Goal: Task Accomplishment & Management: Use online tool/utility

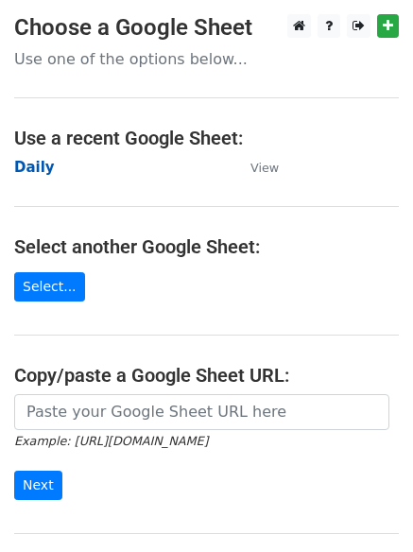
click at [32, 169] on strong "Daily" at bounding box center [34, 167] width 41 height 17
click at [30, 170] on strong "Daily" at bounding box center [34, 167] width 41 height 17
click at [36, 165] on strong "Daily" at bounding box center [34, 167] width 41 height 17
click at [42, 166] on strong "Daily" at bounding box center [34, 167] width 41 height 17
click at [30, 163] on strong "Daily" at bounding box center [34, 167] width 41 height 17
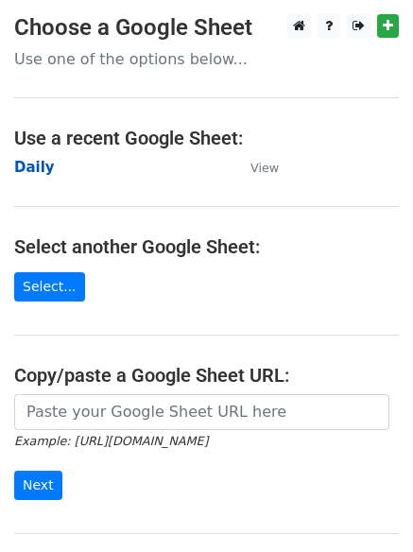
click at [34, 173] on strong "Daily" at bounding box center [34, 167] width 41 height 17
click at [18, 162] on strong "Daily" at bounding box center [34, 167] width 41 height 17
click at [27, 169] on strong "Daily" at bounding box center [34, 167] width 41 height 17
click at [25, 161] on strong "Daily" at bounding box center [34, 167] width 41 height 17
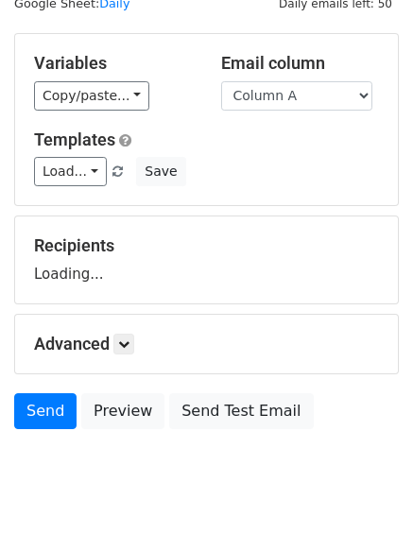
scroll to position [107, 0]
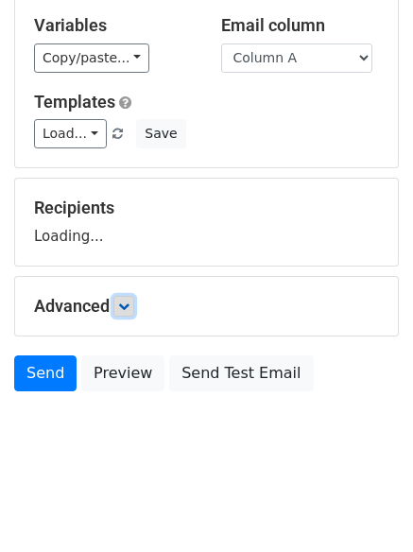
click at [120, 312] on link at bounding box center [123, 306] width 21 height 21
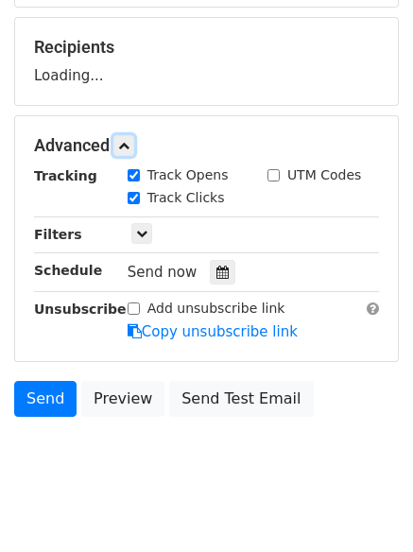
scroll to position [292, 0]
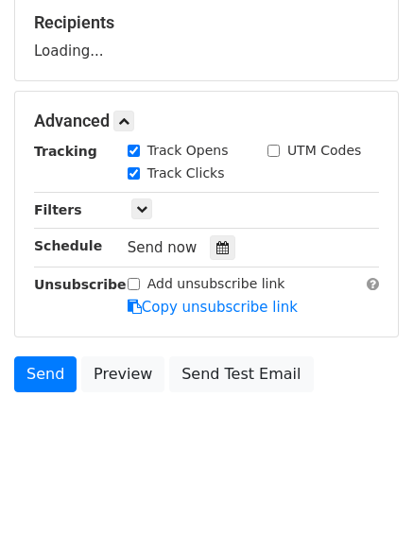
drag, startPoint x: 202, startPoint y: 235, endPoint x: 193, endPoint y: 257, distance: 23.7
click at [210, 235] on div at bounding box center [222, 247] width 25 height 25
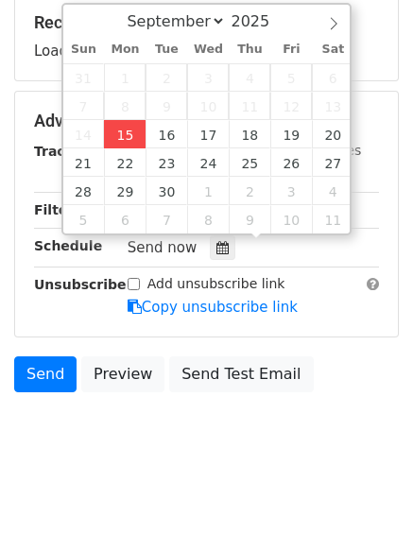
type input "2025-09-15 13:12"
type input "01"
type input "12"
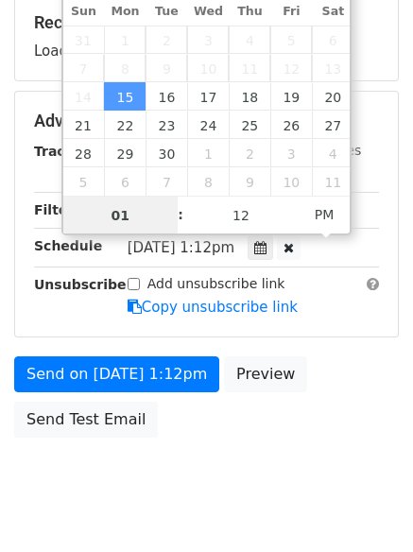
scroll to position [1, 0]
type input "4"
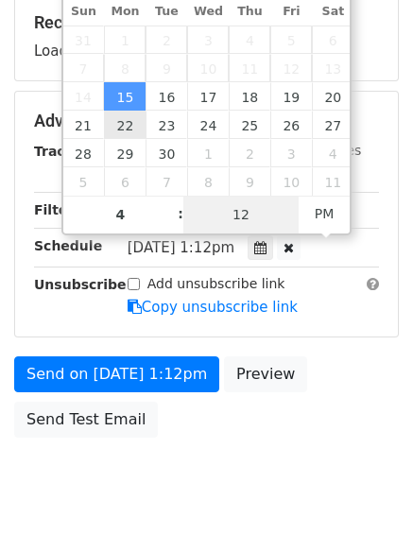
type input "2025-09-15 16:12"
type input "04"
type input "1"
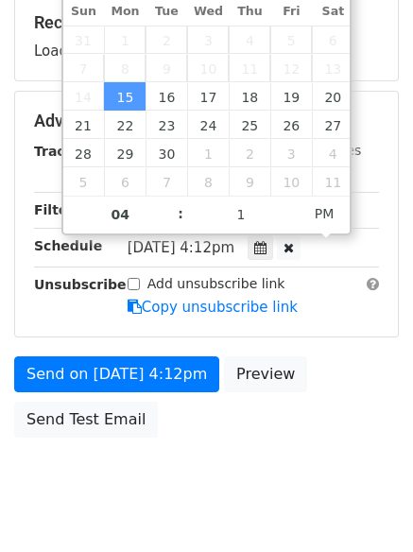
type input "2025-09-15 16:01"
click at [172, 483] on body "New Campaign Daily emails left: 50 Google Sheet: Daily Variables Copy/paste... …" at bounding box center [206, 122] width 413 height 800
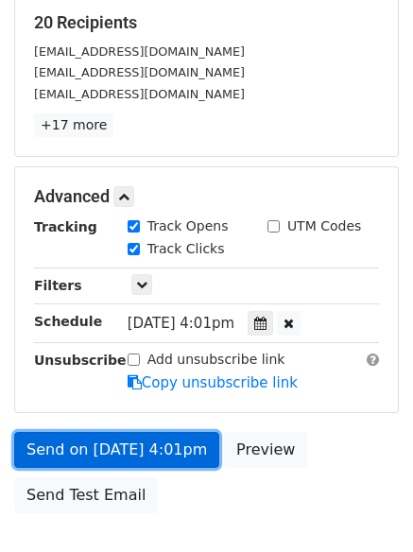
click at [142, 454] on link "Send on Sep 15 at 4:01pm" at bounding box center [116, 450] width 205 height 36
click at [93, 446] on link "Send on Sep 15 at 4:01pm" at bounding box center [116, 450] width 205 height 36
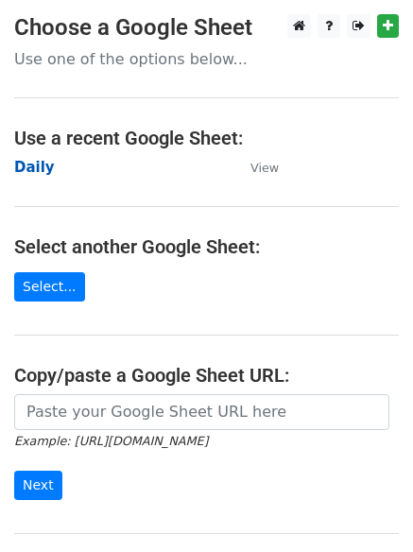
click at [16, 165] on strong "Daily" at bounding box center [34, 167] width 41 height 17
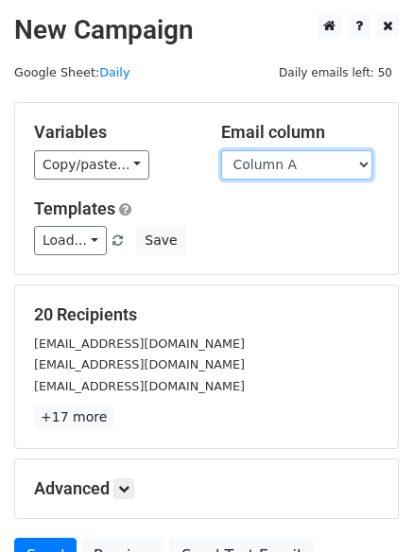
click at [294, 162] on select "Column A Column B Column C Column D Column E Column F" at bounding box center [296, 164] width 151 height 29
select select "Column B"
click at [221, 150] on select "Column A Column B Column C Column D Column E Column F" at bounding box center [296, 164] width 151 height 29
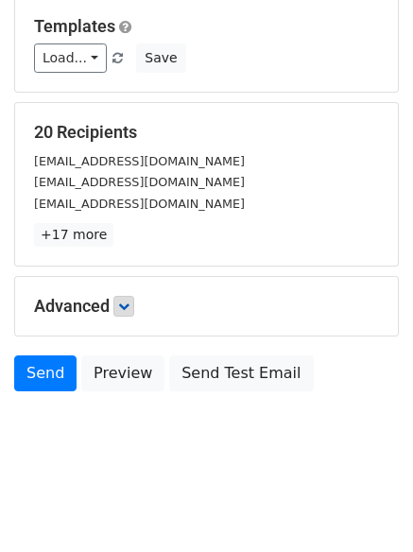
click at [139, 308] on h5 "Advanced" at bounding box center [206, 306] width 345 height 21
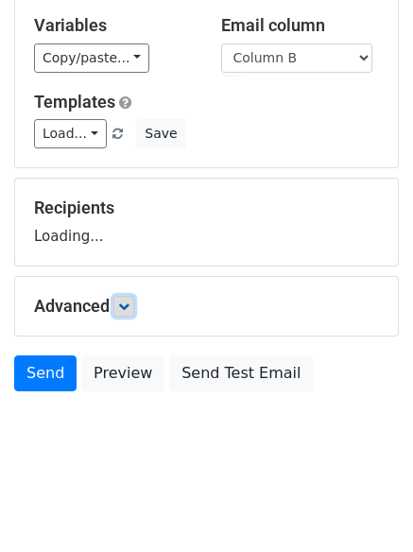
click at [129, 304] on icon at bounding box center [123, 305] width 11 height 11
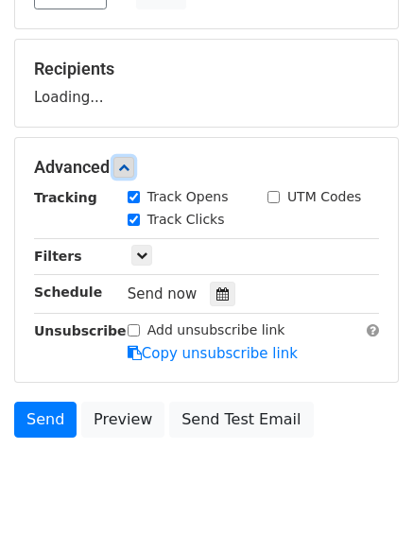
scroll to position [292, 0]
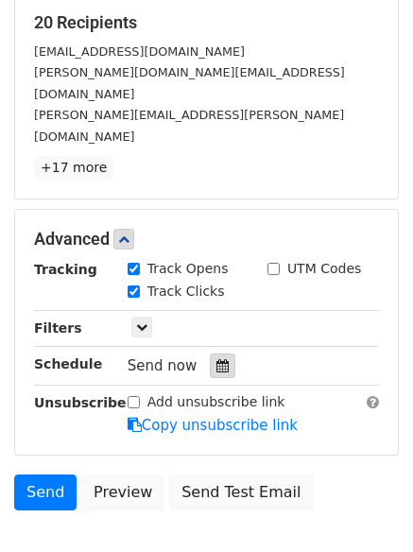
click at [216, 359] on icon at bounding box center [222, 365] width 12 height 13
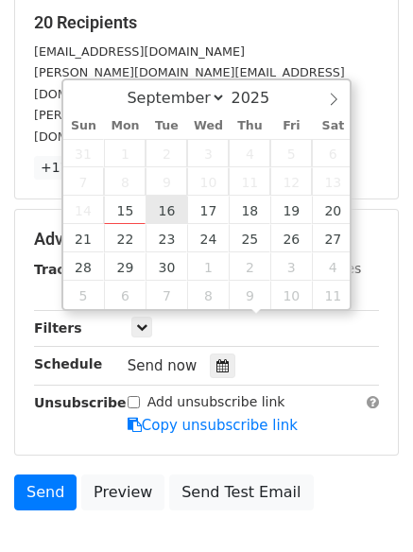
type input "2025-09-16 12:00"
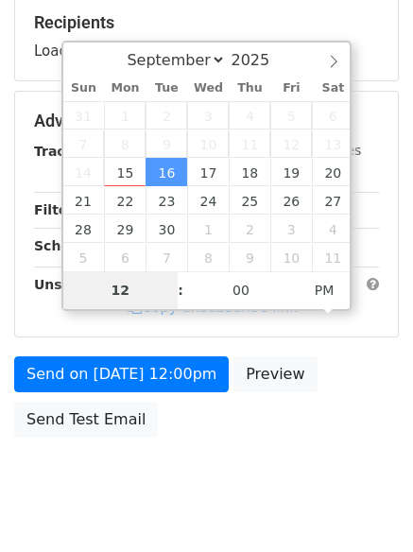
type input "5"
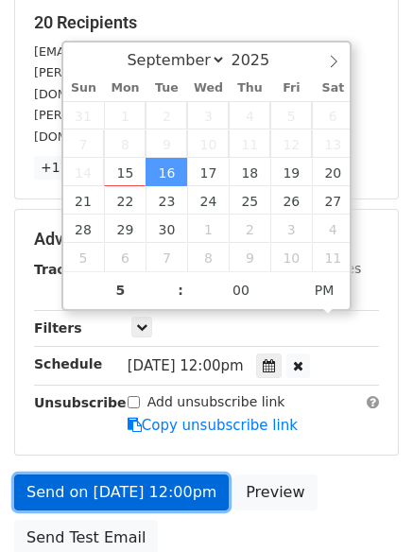
type input "2025-09-16 17:00"
click at [131, 474] on link "Send on Sep 16 at 12:00pm" at bounding box center [121, 492] width 214 height 36
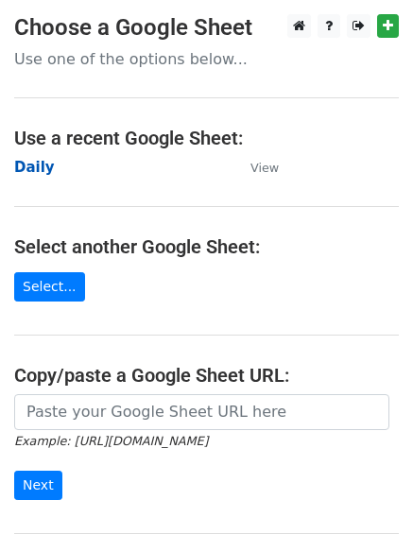
click at [29, 168] on strong "Daily" at bounding box center [34, 167] width 41 height 17
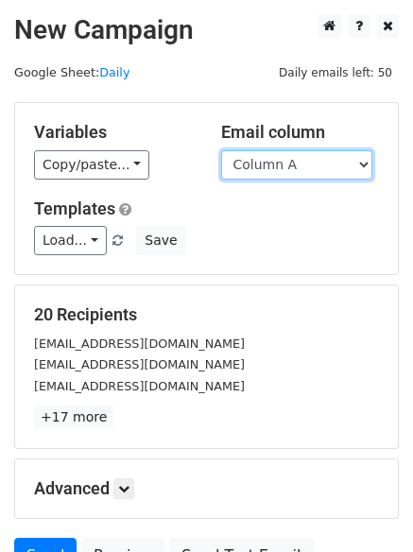
drag, startPoint x: 289, startPoint y: 161, endPoint x: 290, endPoint y: 176, distance: 15.1
click at [289, 161] on select "Column A Column B Column C Column D Column E Column F" at bounding box center [296, 164] width 151 height 29
select select "Column C"
click at [221, 150] on select "Column A Column B Column C Column D Column E Column F" at bounding box center [296, 164] width 151 height 29
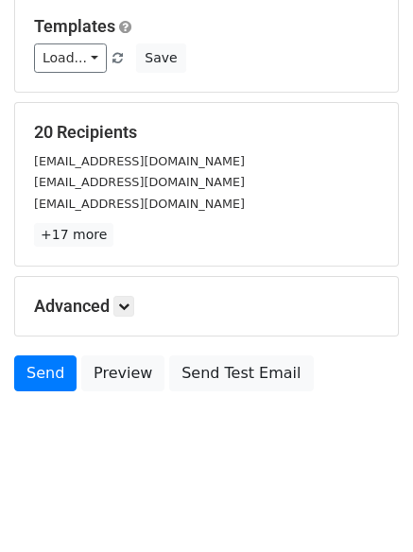
click at [121, 280] on div "Advanced Tracking Track Opens UTM Codes Track Clicks Filters Only include sprea…" at bounding box center [206, 306] width 382 height 59
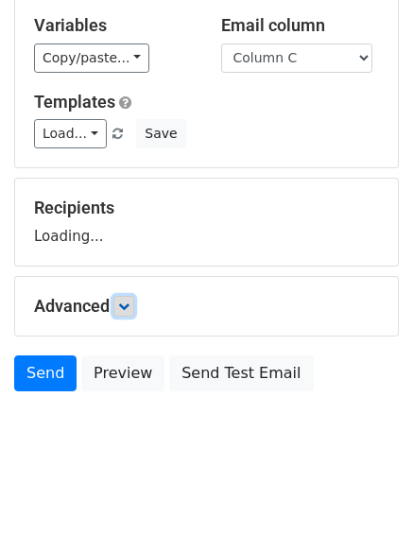
click at [126, 311] on icon at bounding box center [123, 305] width 11 height 11
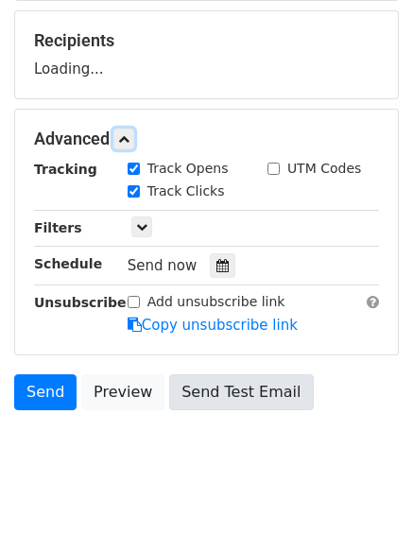
scroll to position [292, 0]
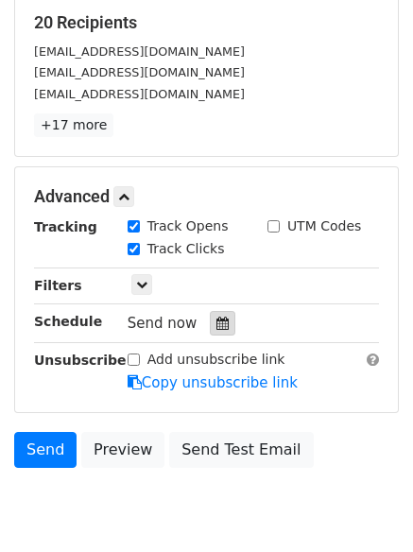
click at [219, 315] on div at bounding box center [222, 323] width 25 height 25
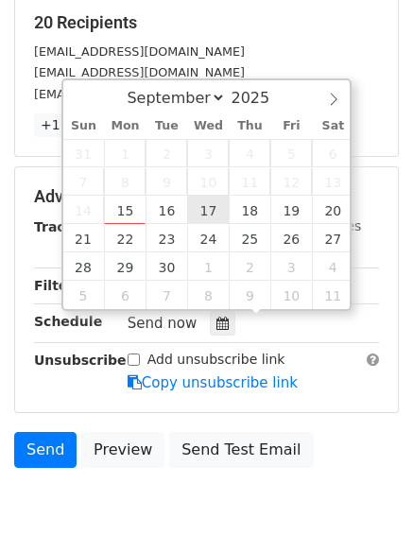
type input "2025-09-17 12:00"
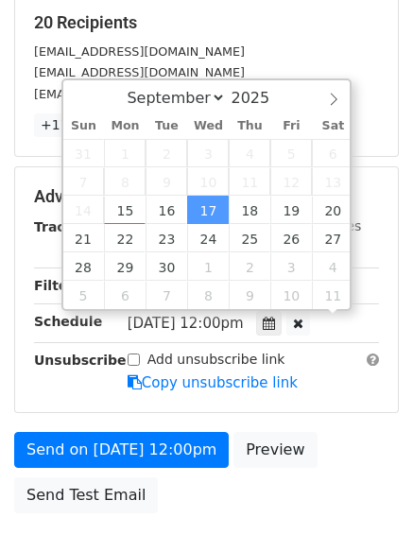
scroll to position [1, 0]
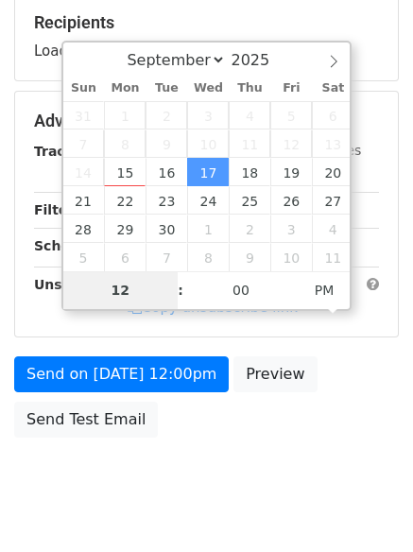
type input "6"
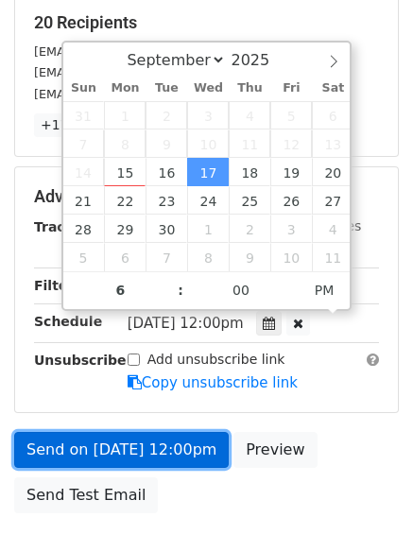
type input "2025-09-17 18:00"
click at [130, 456] on link "Send on Sep 17 at 12:00pm" at bounding box center [121, 450] width 214 height 36
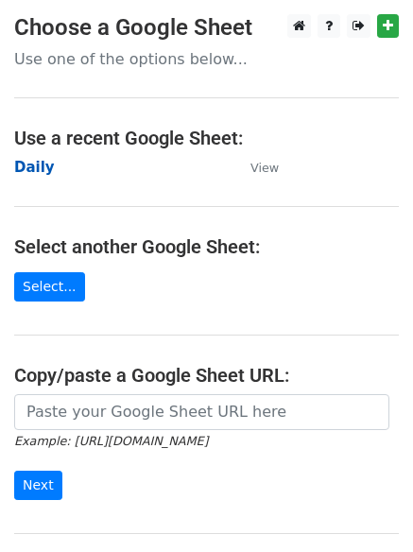
click at [20, 168] on strong "Daily" at bounding box center [34, 167] width 41 height 17
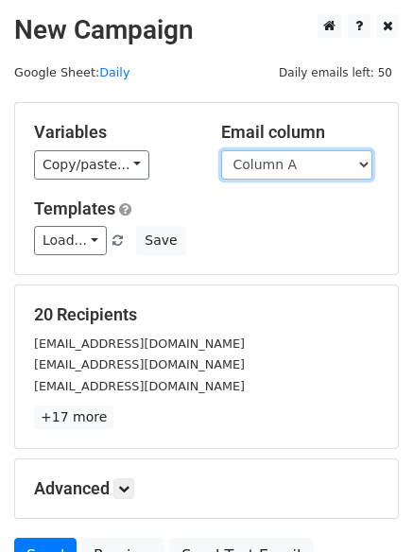
drag, startPoint x: 0, startPoint y: 0, endPoint x: 302, endPoint y: 167, distance: 345.4
click at [302, 167] on select "Column A Column B Column C Column D Column E Column F" at bounding box center [296, 164] width 151 height 29
select select "Column D"
click at [221, 150] on select "Column A Column B Column C Column D Column E Column F" at bounding box center [296, 164] width 151 height 29
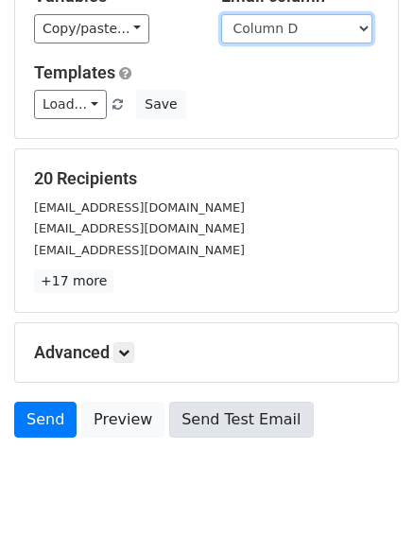
scroll to position [182, 0]
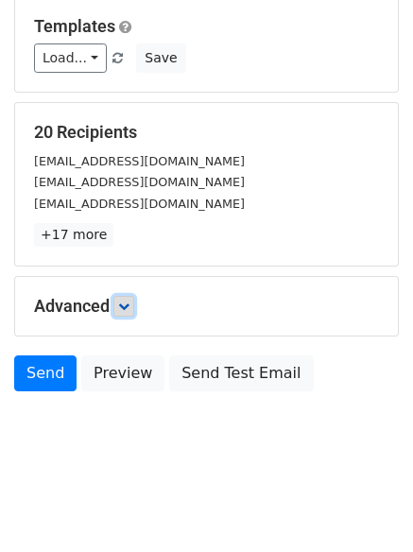
click at [127, 298] on link at bounding box center [123, 306] width 21 height 21
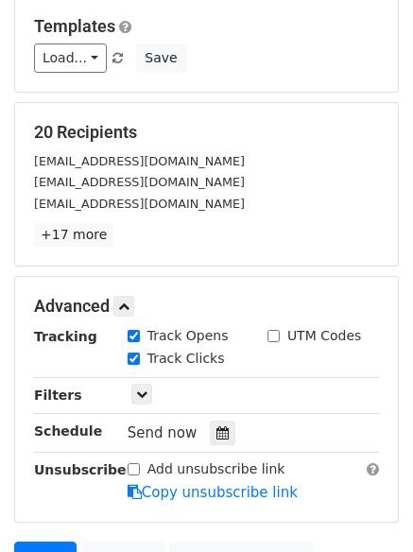
drag, startPoint x: 213, startPoint y: 410, endPoint x: 218, endPoint y: 422, distance: 13.2
click at [214, 410] on div "Tracking Track Opens UTM Codes Track Clicks Filters Only include spreadsheet ro…" at bounding box center [206, 414] width 345 height 177
click at [217, 430] on icon at bounding box center [222, 432] width 12 height 13
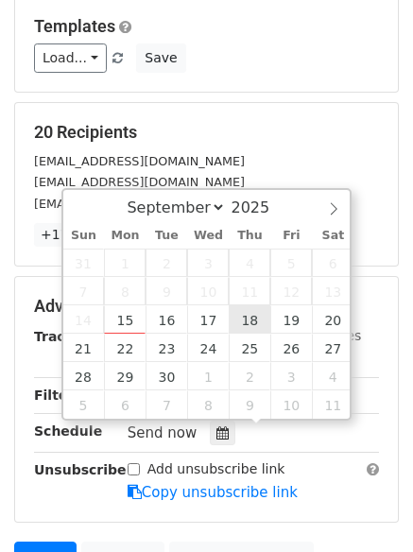
type input "2025-09-18 12:00"
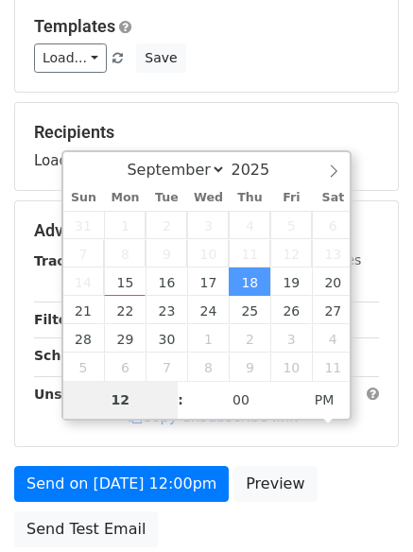
type input "7"
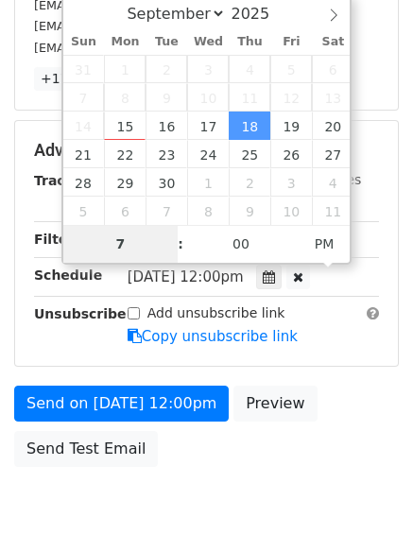
scroll to position [413, 0]
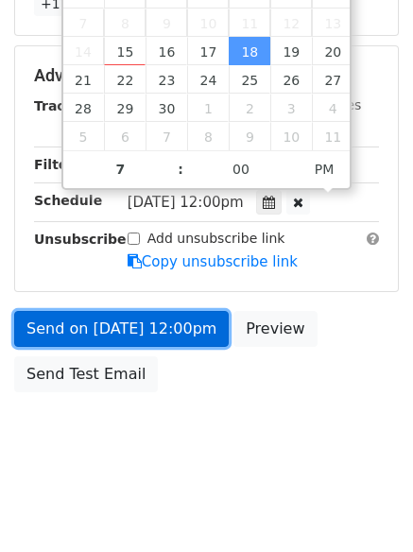
type input "2025-09-18 19:00"
click at [114, 321] on link "Send on Sep 18 at 12:00pm" at bounding box center [121, 329] width 214 height 36
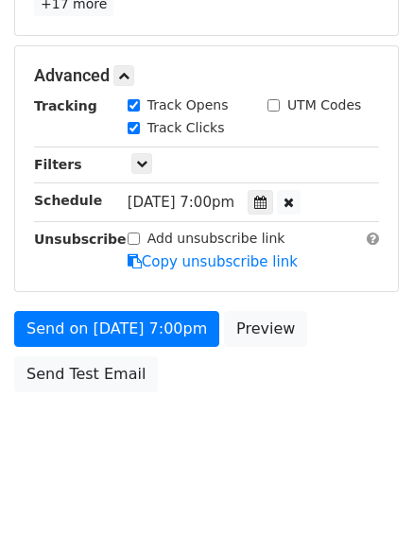
scroll to position [337, 0]
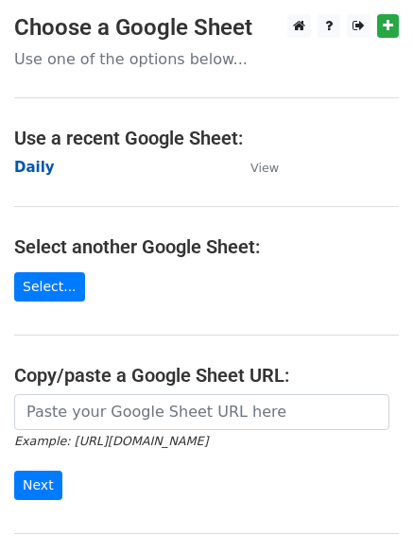
click at [25, 168] on strong "Daily" at bounding box center [34, 167] width 41 height 17
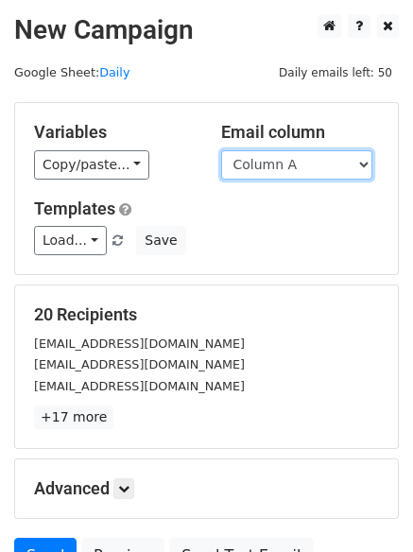
click at [306, 175] on select "Column A Column B Column C Column D Column E Column F" at bounding box center [296, 164] width 151 height 29
select select "Column E"
click at [221, 150] on select "Column A Column B Column C Column D Column E Column F" at bounding box center [296, 164] width 151 height 29
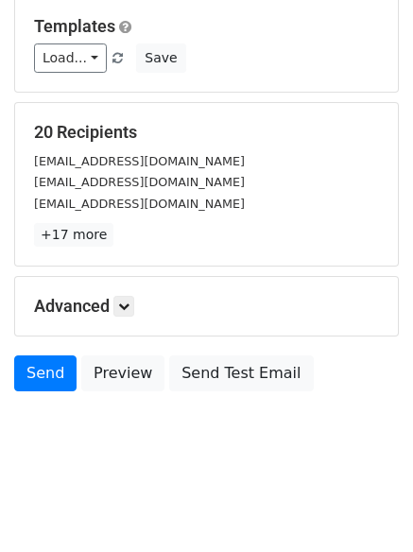
click at [139, 305] on h5 "Advanced" at bounding box center [206, 306] width 345 height 21
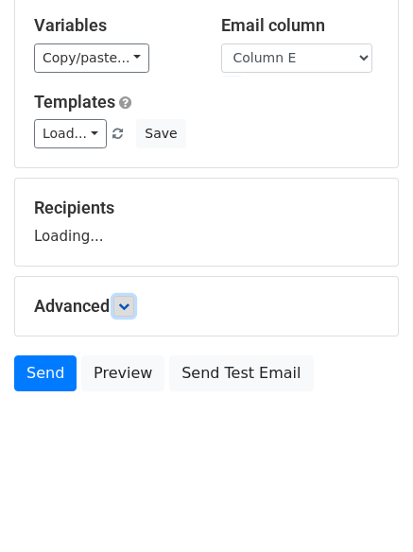
click at [129, 305] on icon at bounding box center [123, 305] width 11 height 11
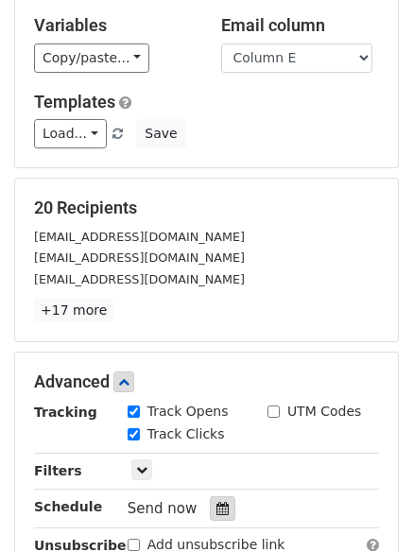
click at [216, 506] on icon at bounding box center [222, 507] width 12 height 13
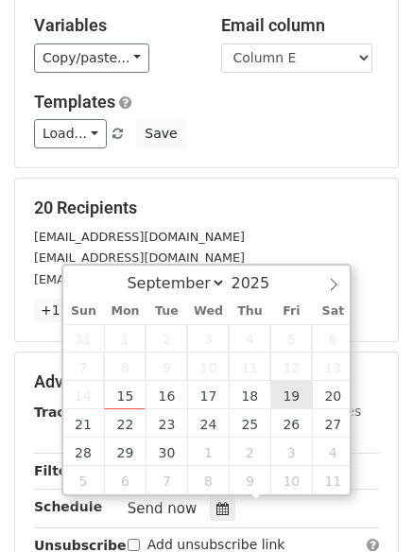
type input "2025-09-19 12:00"
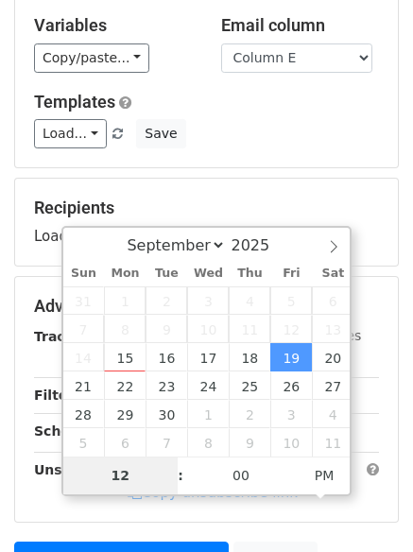
type input "8"
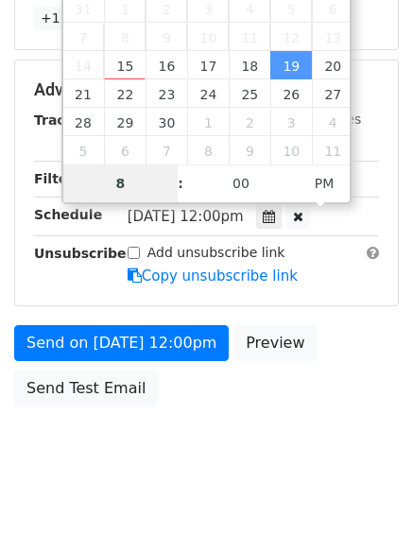
scroll to position [413, 0]
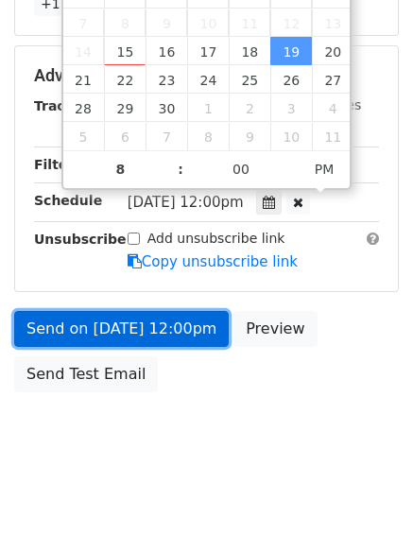
type input "2025-09-19 20:00"
click at [144, 331] on link "Send on Sep 19 at 12:00pm" at bounding box center [121, 329] width 214 height 36
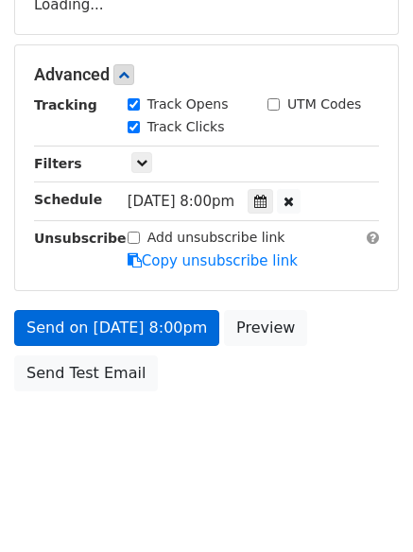
scroll to position [337, 0]
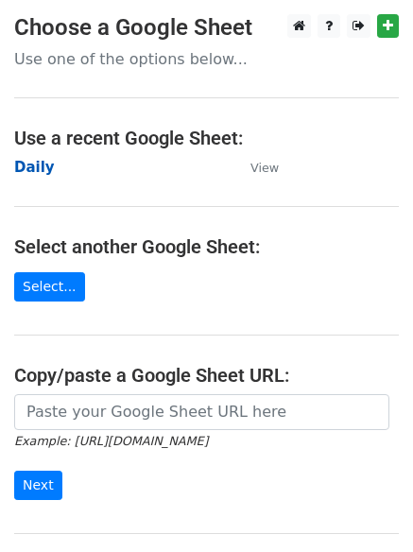
click at [22, 167] on strong "Daily" at bounding box center [34, 167] width 41 height 17
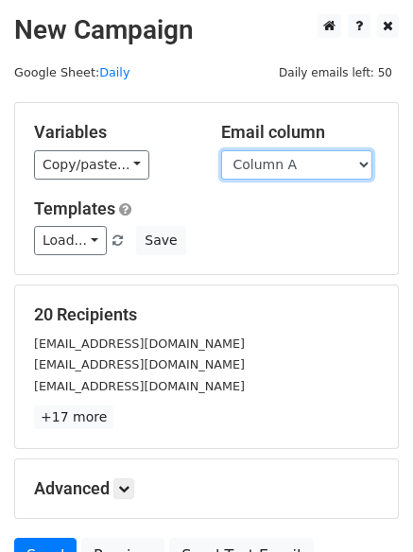
click at [291, 159] on select "Column A Column B Column C Column D Column E Column F" at bounding box center [296, 164] width 151 height 29
select select "Column F"
click at [221, 150] on select "Column A Column B Column C Column D Column E Column F" at bounding box center [296, 164] width 151 height 29
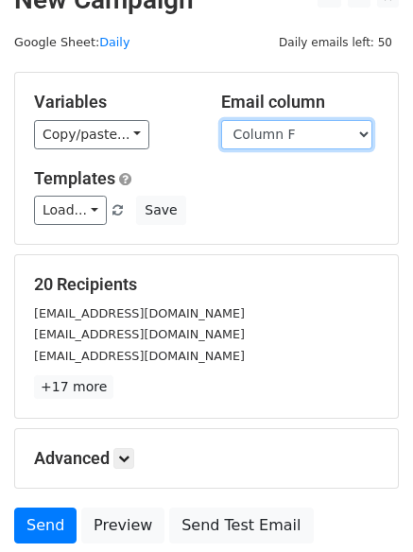
scroll to position [182, 0]
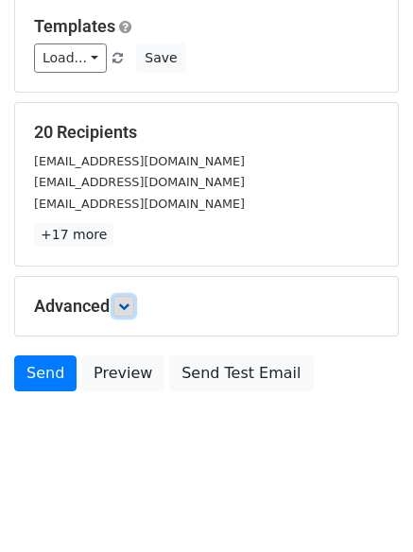
click at [121, 297] on link at bounding box center [123, 306] width 21 height 21
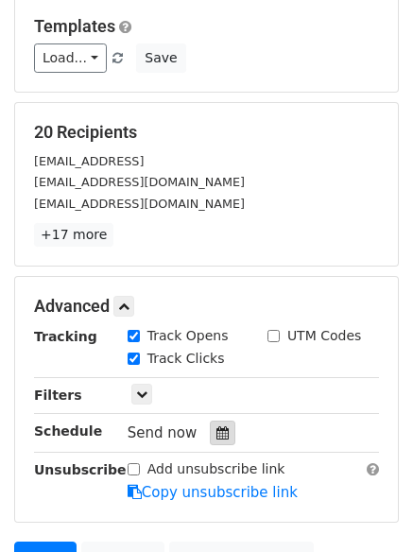
click at [216, 433] on icon at bounding box center [222, 432] width 12 height 13
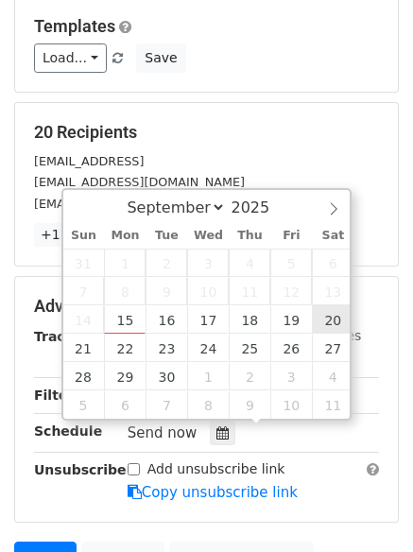
type input "[DATE] 12:00"
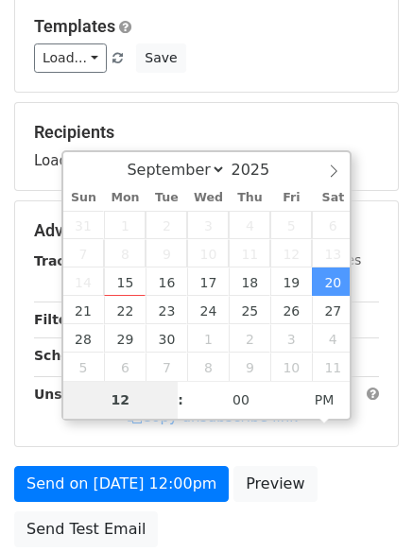
type input "9"
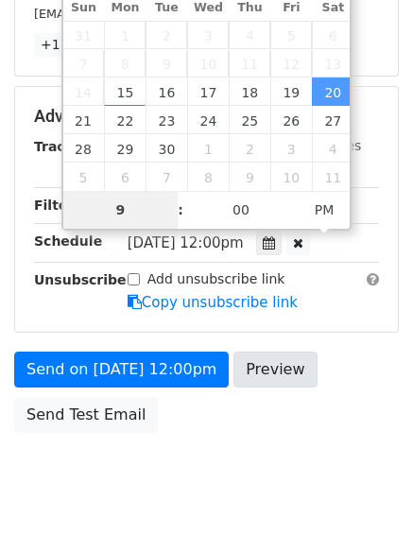
scroll to position [413, 0]
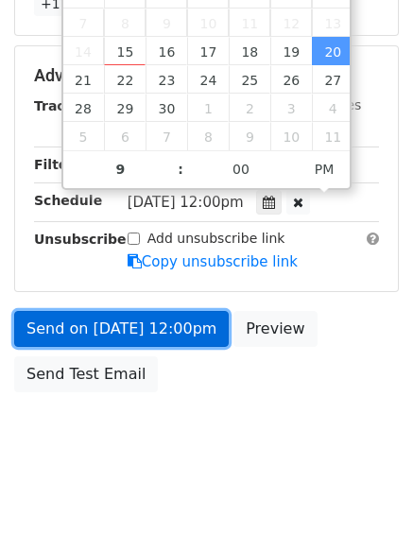
type input "[DATE] 21:00"
click at [113, 324] on link "Send on [DATE] 12:00pm" at bounding box center [121, 329] width 214 height 36
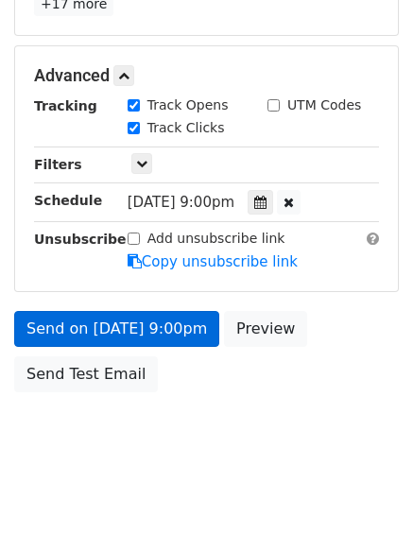
scroll to position [337, 0]
